Goal: Transaction & Acquisition: Purchase product/service

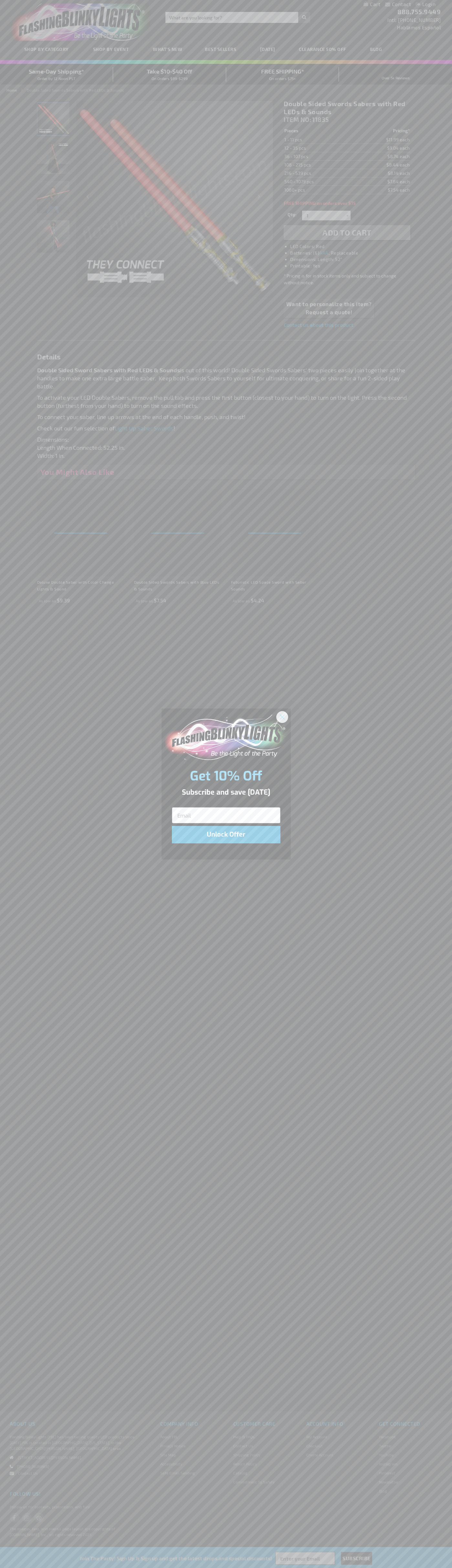
click at [282, 716] on icon "Close dialog" at bounding box center [281, 716] width 4 height 4
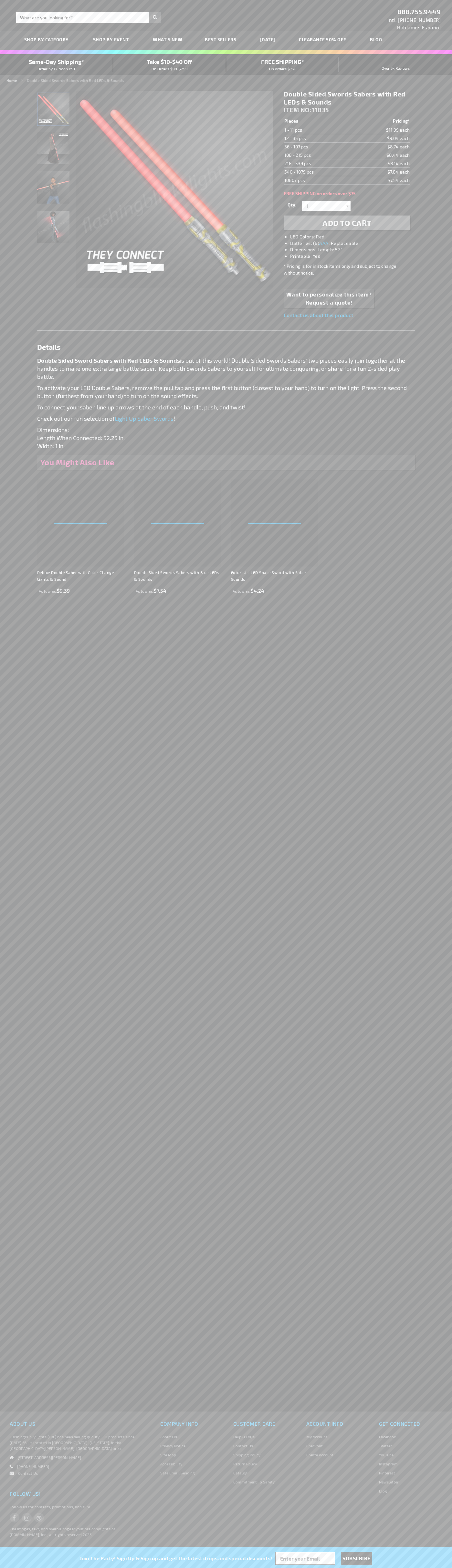
click at [347, 223] on span "Add to Cart" at bounding box center [347, 222] width 49 height 9
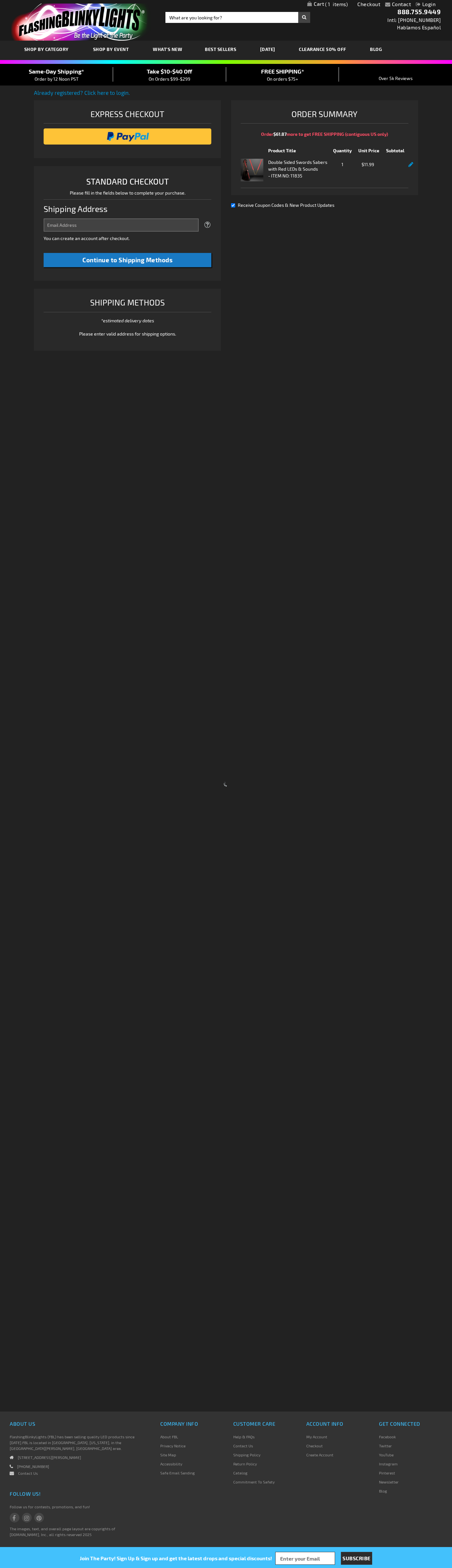
select select "US"
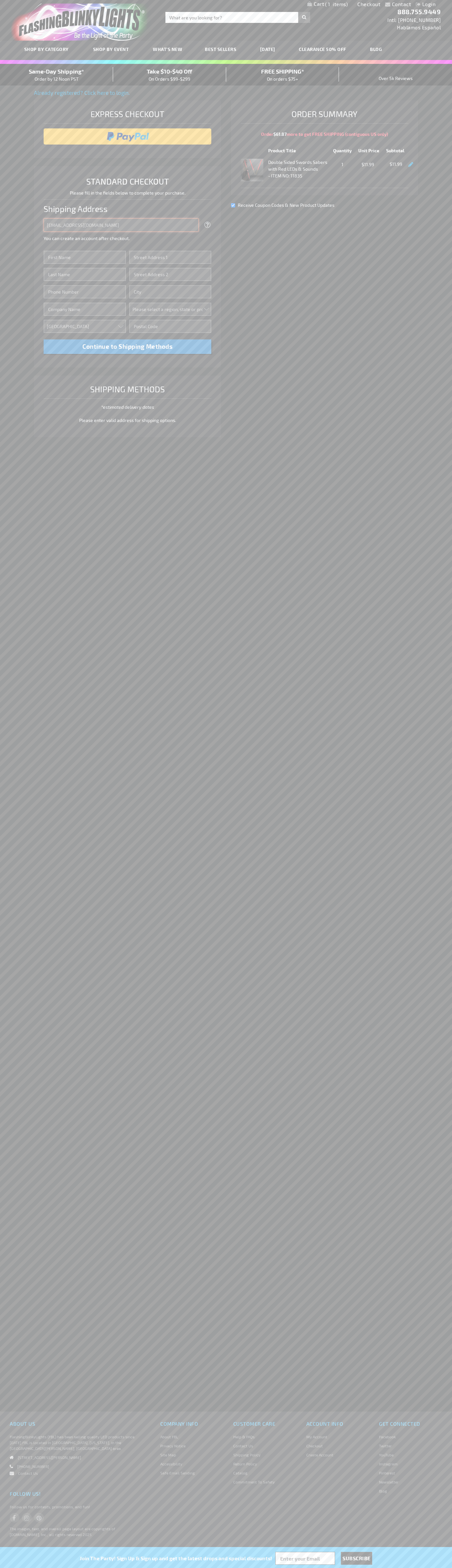
type input "johnsmith005@storebotmail.joonix.net"
type input "John"
type input "651 N. 34th Str."
type input "First floor"
type input "seattle"
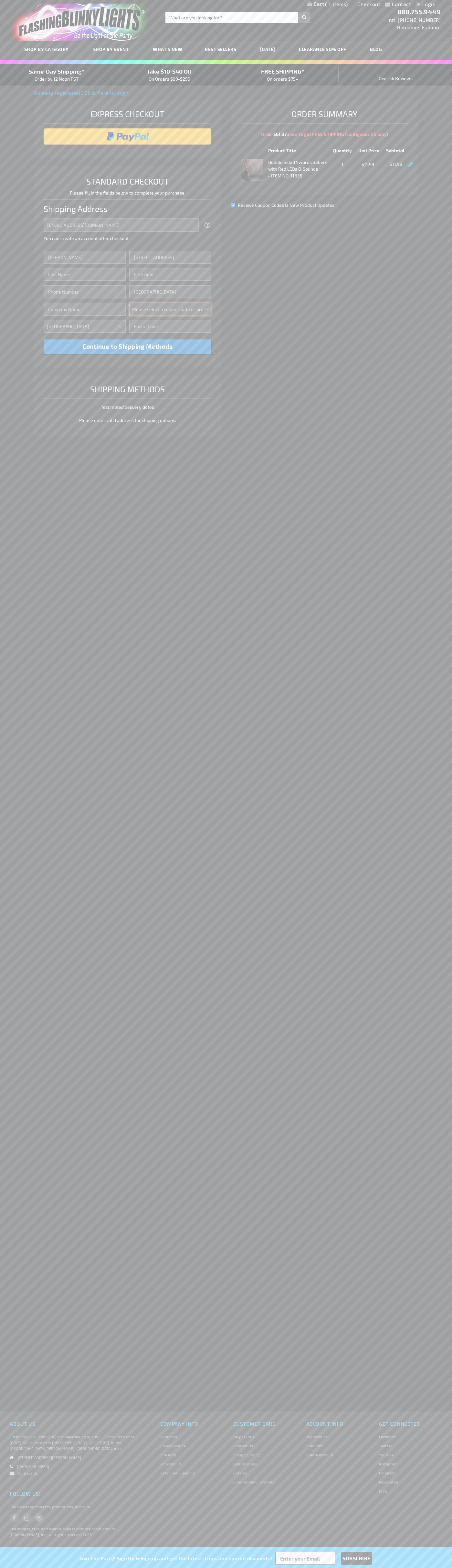
select select "62"
type input "98103"
type input "Smith"
type input "6502530000"
type input "John Smith"
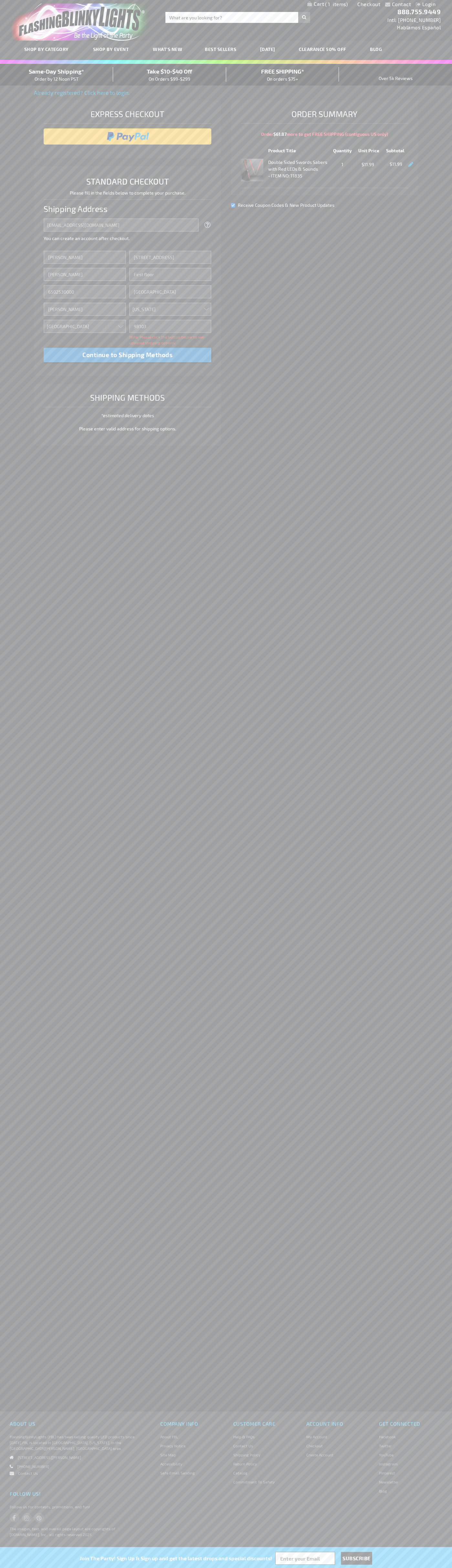
click at [57, 75] on div "Same-Day Shipping* Order by 12 Noon PST" at bounding box center [57, 74] width 113 height 15
click at [127, 136] on input "image" at bounding box center [127, 136] width 161 height 13
